Goal: Find specific page/section: Find specific page/section

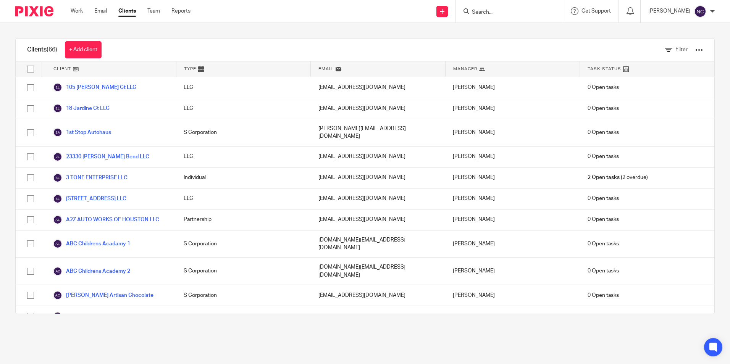
click at [484, 11] on input "Search" at bounding box center [505, 12] width 69 height 7
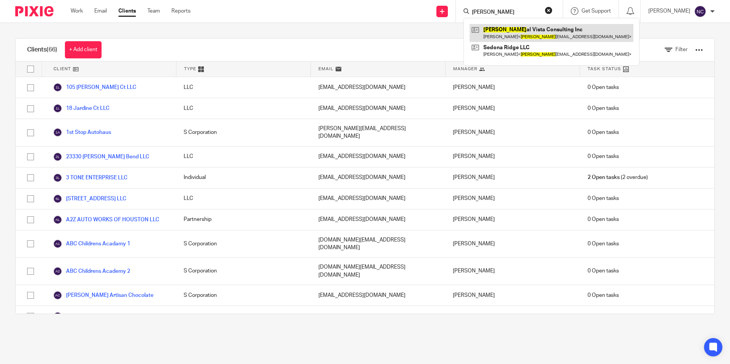
type input "roy"
click at [512, 33] on link at bounding box center [552, 33] width 164 height 18
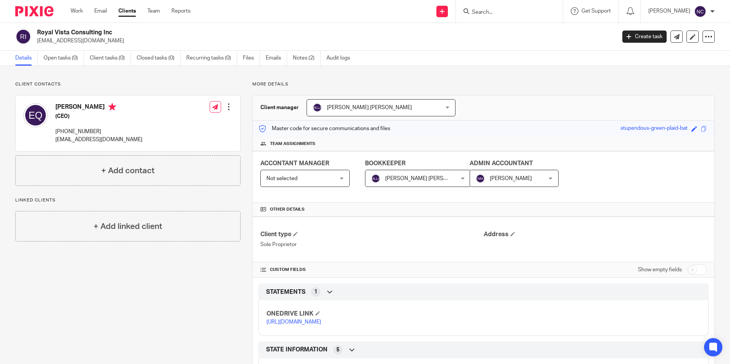
click at [499, 14] on input "Search" at bounding box center [505, 12] width 69 height 7
type input "a2"
click at [500, 38] on link at bounding box center [537, 33] width 134 height 18
